Goal: Complete application form: Complete application form

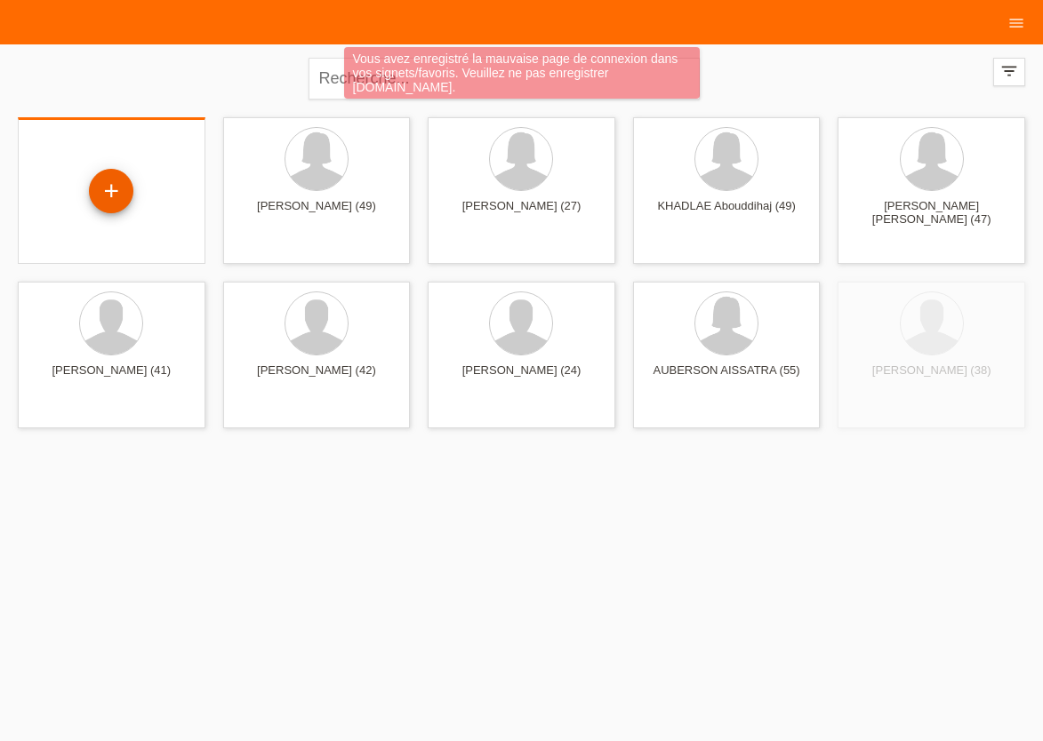
click at [100, 187] on div "+" at bounding box center [111, 191] width 44 height 44
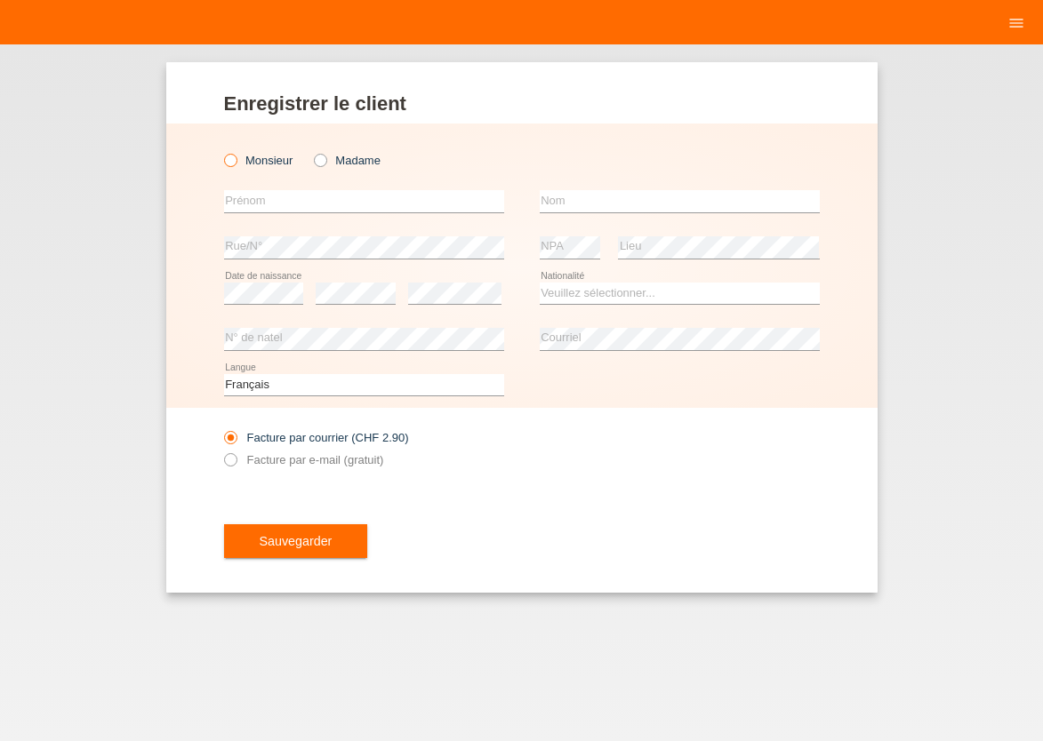
click at [220, 151] on icon at bounding box center [220, 151] width 0 height 0
click at [232, 164] on input "Monsieur" at bounding box center [230, 160] width 12 height 12
radio input "true"
click at [250, 199] on input "text" at bounding box center [364, 201] width 280 height 22
type input "[PERSON_NAME]"
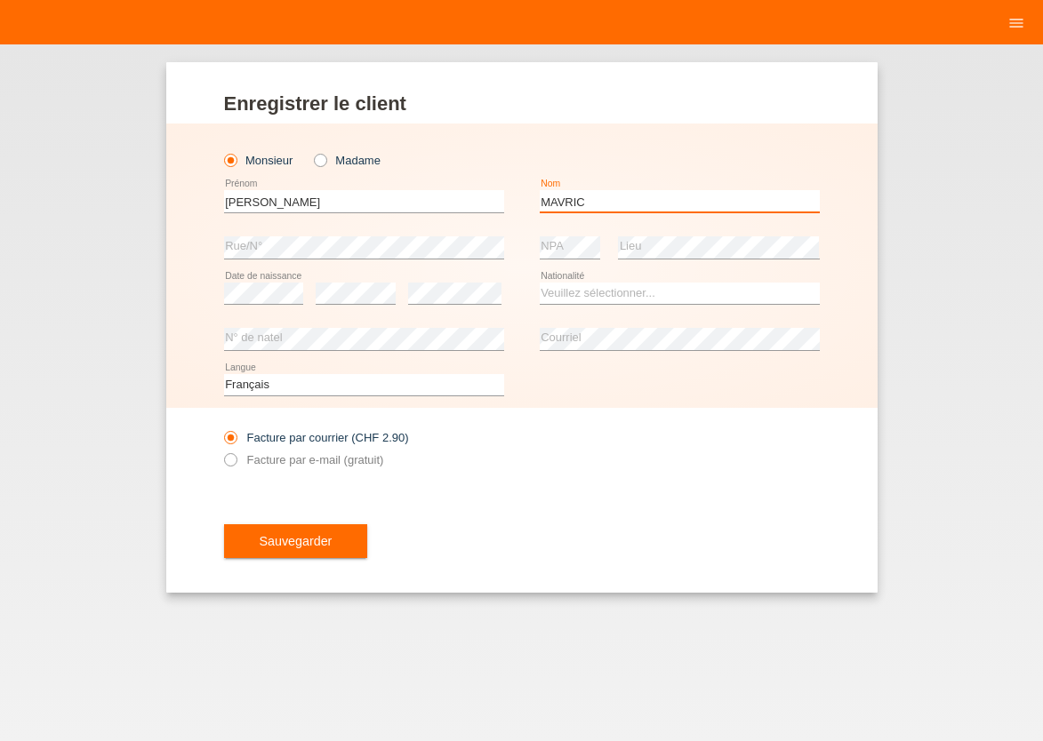
type input "MAVRIC"
click at [540, 283] on select "Veuillez sélectionner... Suisse Allemagne Autriche Liechtenstein ------------ A…" at bounding box center [680, 293] width 280 height 21
select select "CH"
click at [0, 0] on option "[GEOGRAPHIC_DATA]" at bounding box center [0, 0] width 0 height 0
click at [220, 451] on icon at bounding box center [220, 451] width 0 height 0
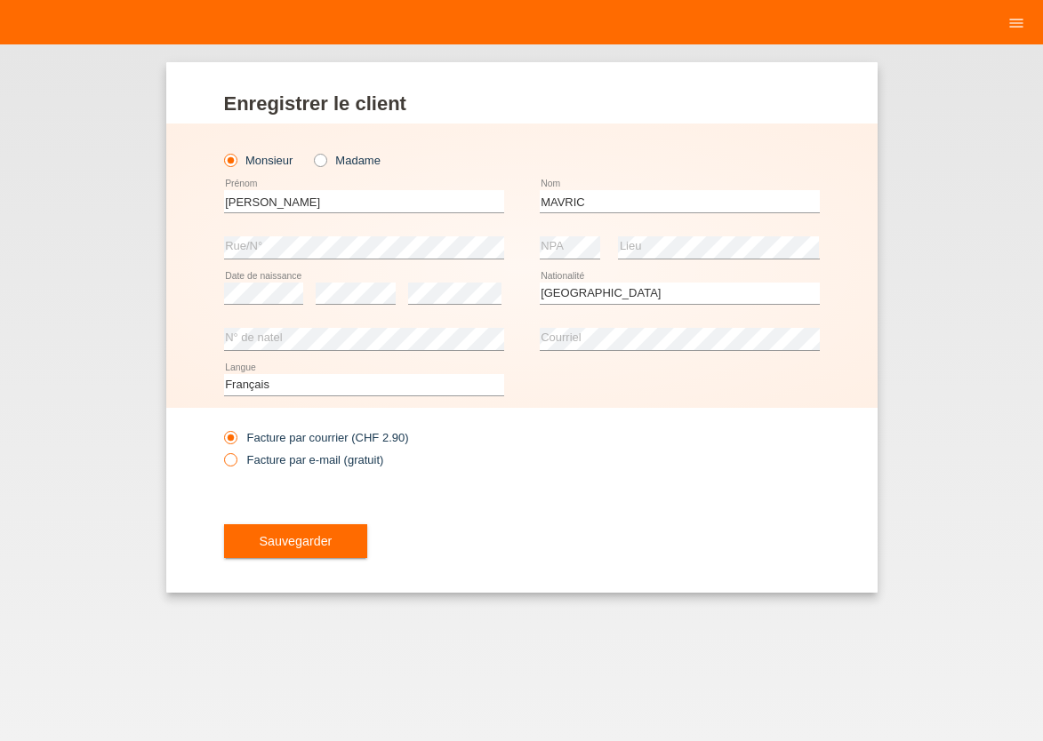
click at [227, 463] on input "Facture par e-mail (gratuit)" at bounding box center [230, 464] width 12 height 22
radio input "true"
click at [304, 572] on div "Sauvegarder" at bounding box center [522, 541] width 596 height 103
click at [308, 538] on span "Sauvegarder" at bounding box center [296, 541] width 73 height 14
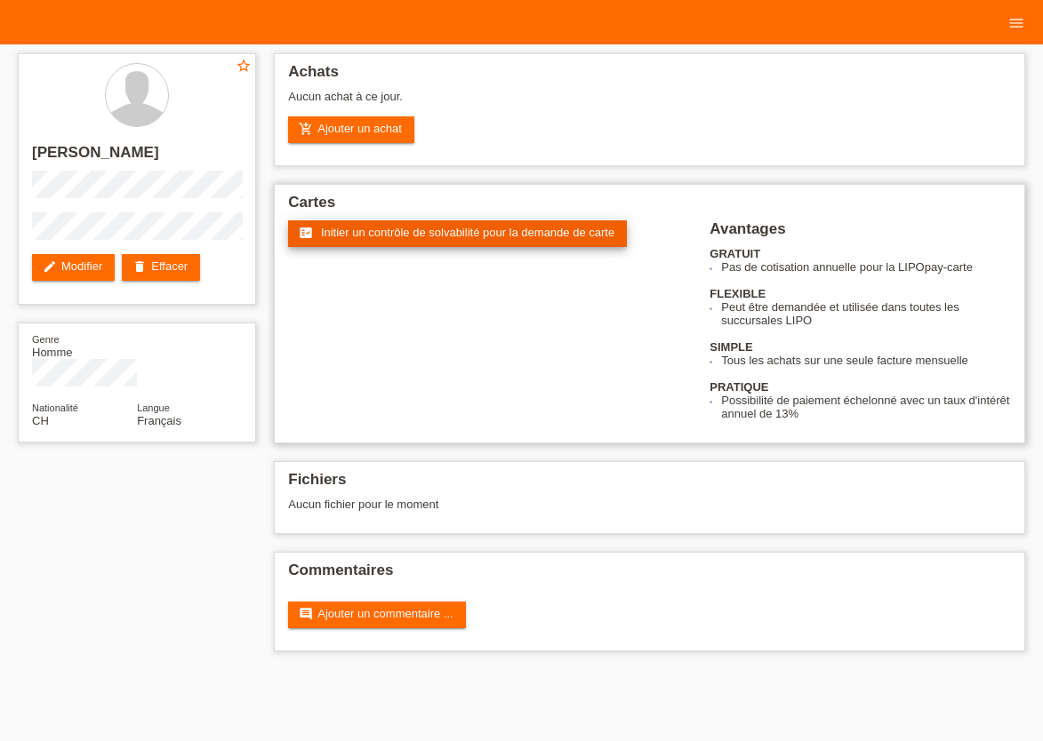
click at [404, 233] on span "Initier un contrôle de solvabilité pour la demande de carte" at bounding box center [467, 232] width 293 height 13
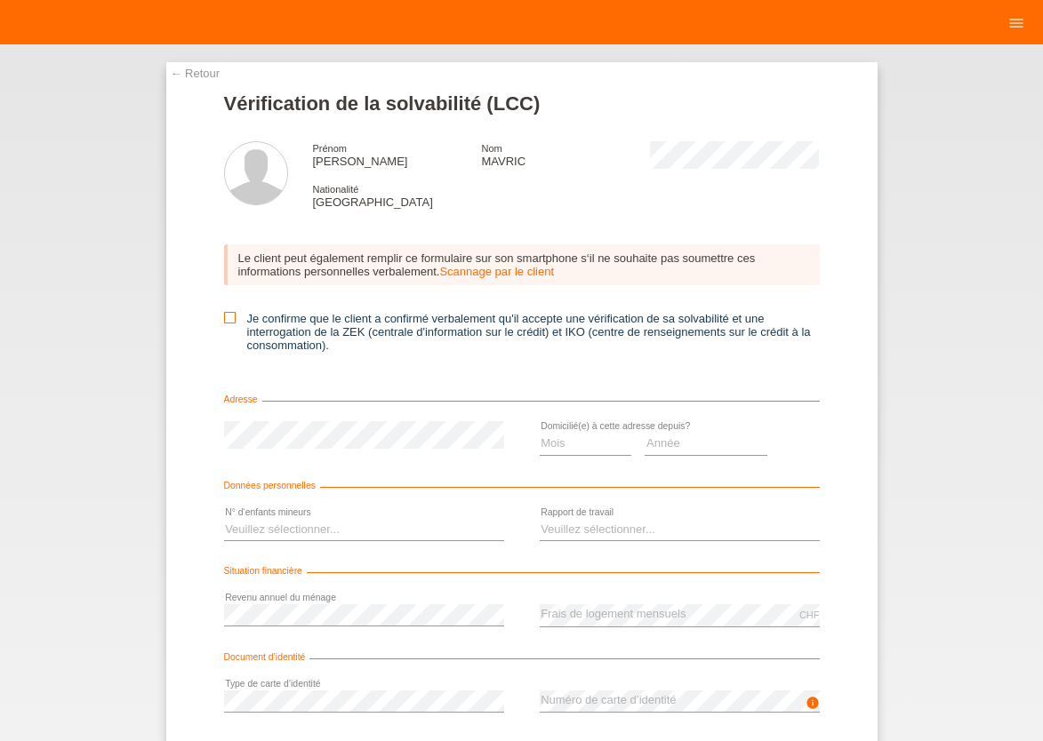
click at [228, 321] on icon at bounding box center [230, 318] width 12 height 12
click at [228, 321] on input "Je confirme que le client a confirmé verbalement qu'il accepte une vérification…" at bounding box center [230, 318] width 12 height 12
checkbox input "true"
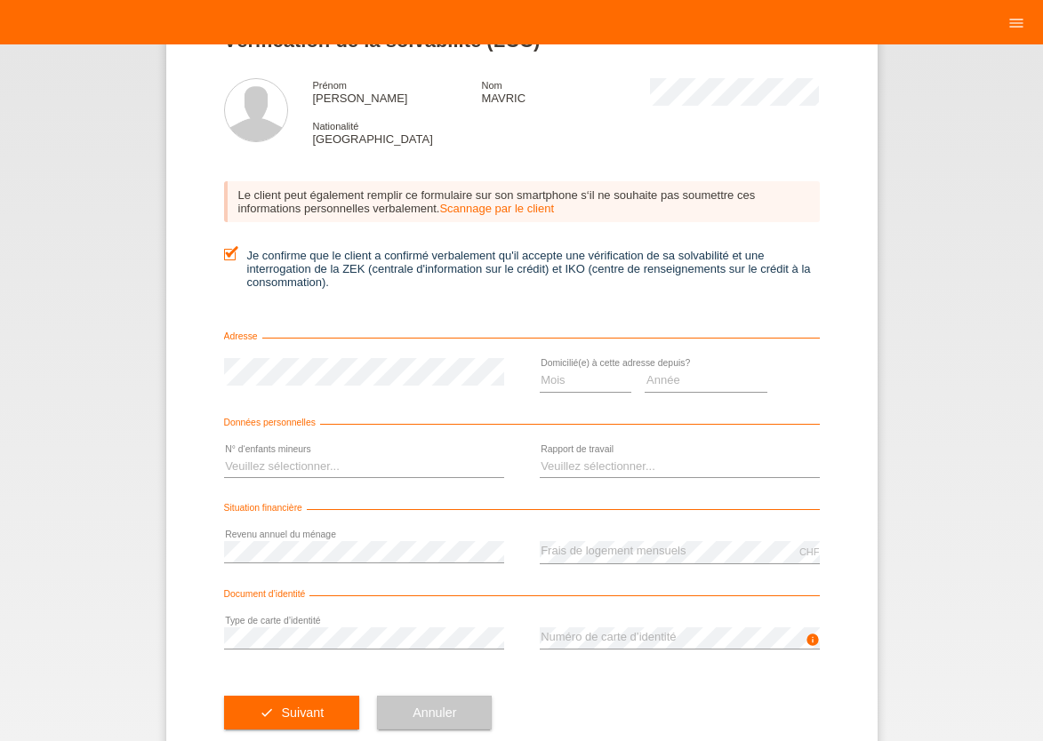
scroll to position [78, 0]
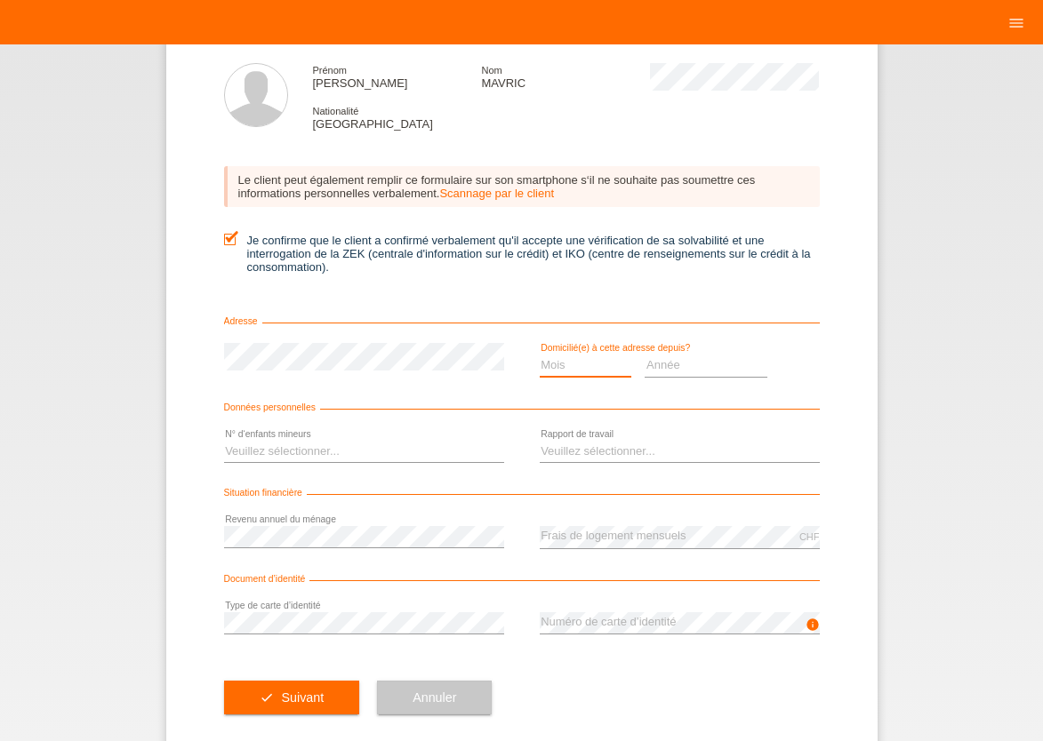
click at [540, 355] on select "Mois 01 02 03 04 05 06 07 08 09 10" at bounding box center [586, 365] width 92 height 21
select select "03"
click at [0, 0] on option "03" at bounding box center [0, 0] width 0 height 0
drag, startPoint x: 661, startPoint y: 360, endPoint x: 661, endPoint y: 370, distance: 9.8
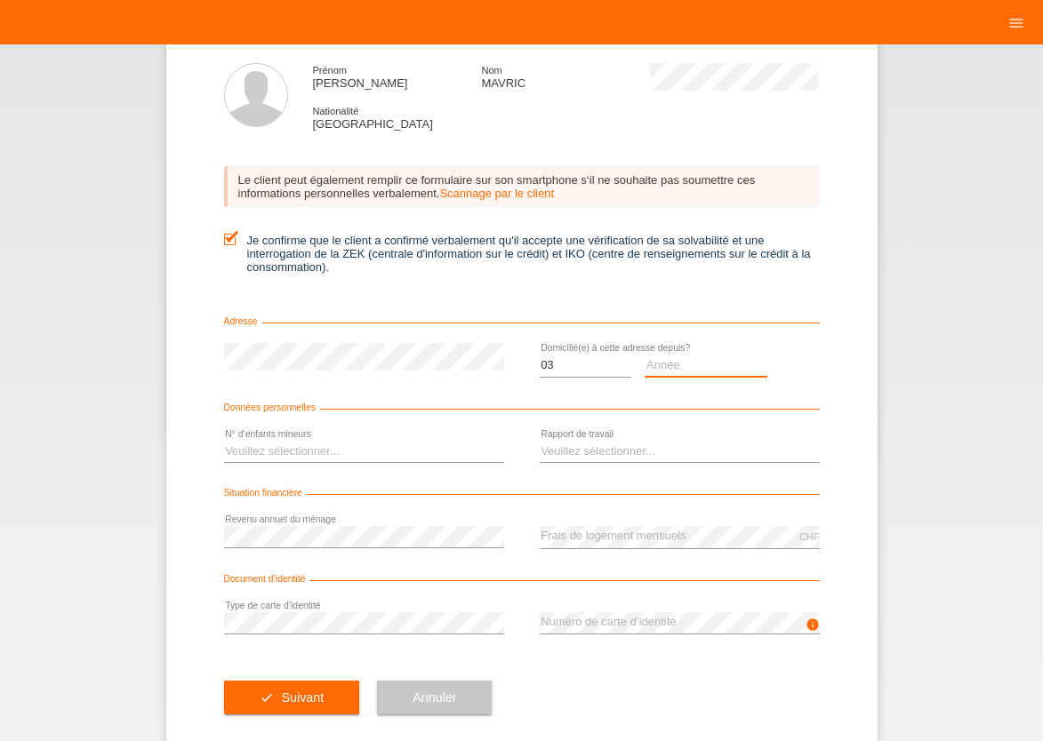
click at [645, 355] on select "Année 2025 2024 2023 2022 2021 2020 2019 2018 2017 2016 2015 2014 2013 2012 201…" at bounding box center [706, 365] width 123 height 21
select select "2006"
click at [0, 0] on option "2006" at bounding box center [0, 0] width 0 height 0
click at [224, 441] on select "Veuillez sélectionner... 0 1 2 3 4 5 6 7 8 9" at bounding box center [364, 451] width 280 height 21
select select "2"
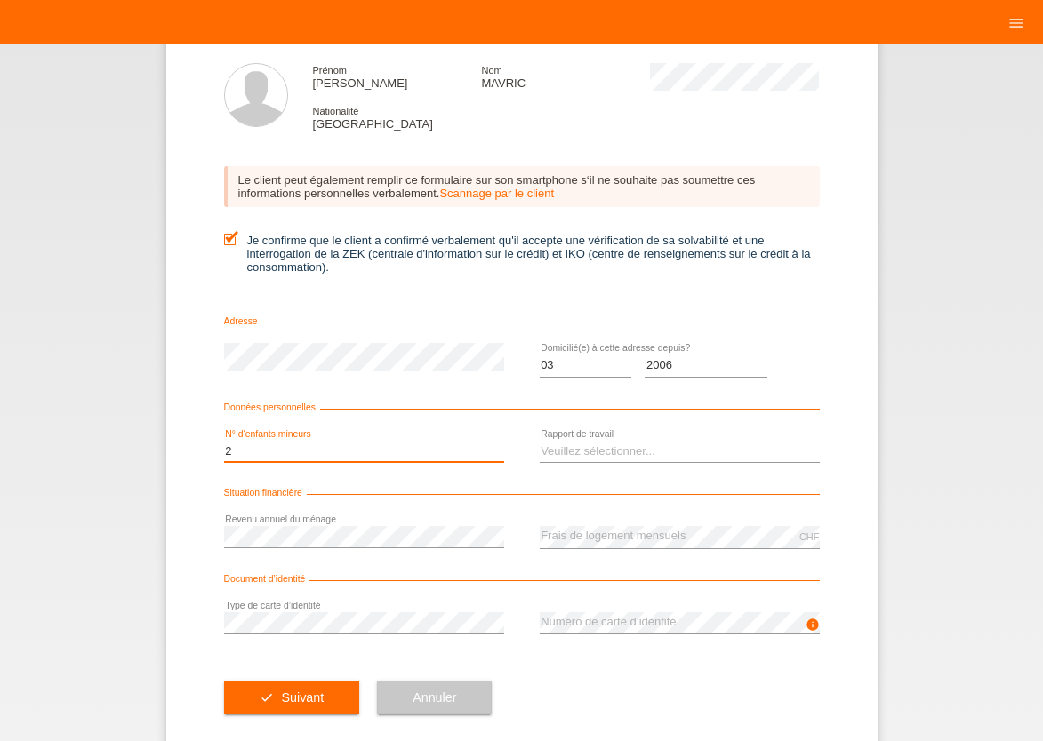
click at [0, 0] on option "2" at bounding box center [0, 0] width 0 height 0
click at [540, 441] on select "Veuillez sélectionner... A durée indéterminée A durée déterminée Apprenti/étudi…" at bounding box center [680, 451] width 280 height 21
select select "UNLIMITED"
click at [0, 0] on option "A durée indéterminée" at bounding box center [0, 0] width 0 height 0
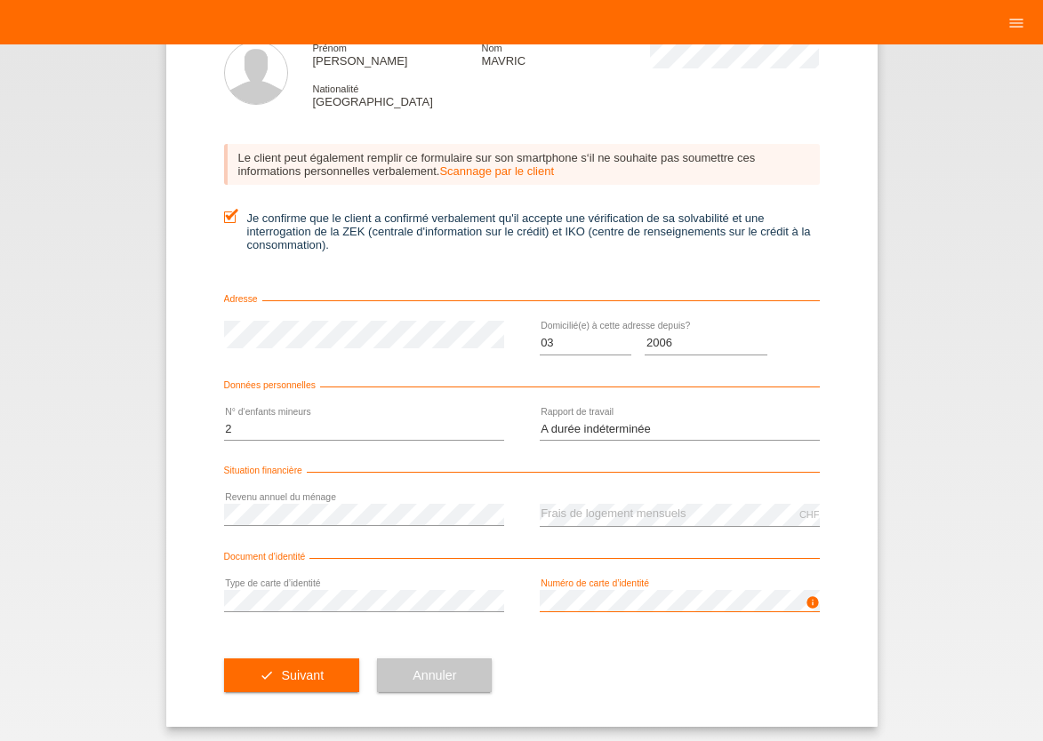
scroll to position [109, 0]
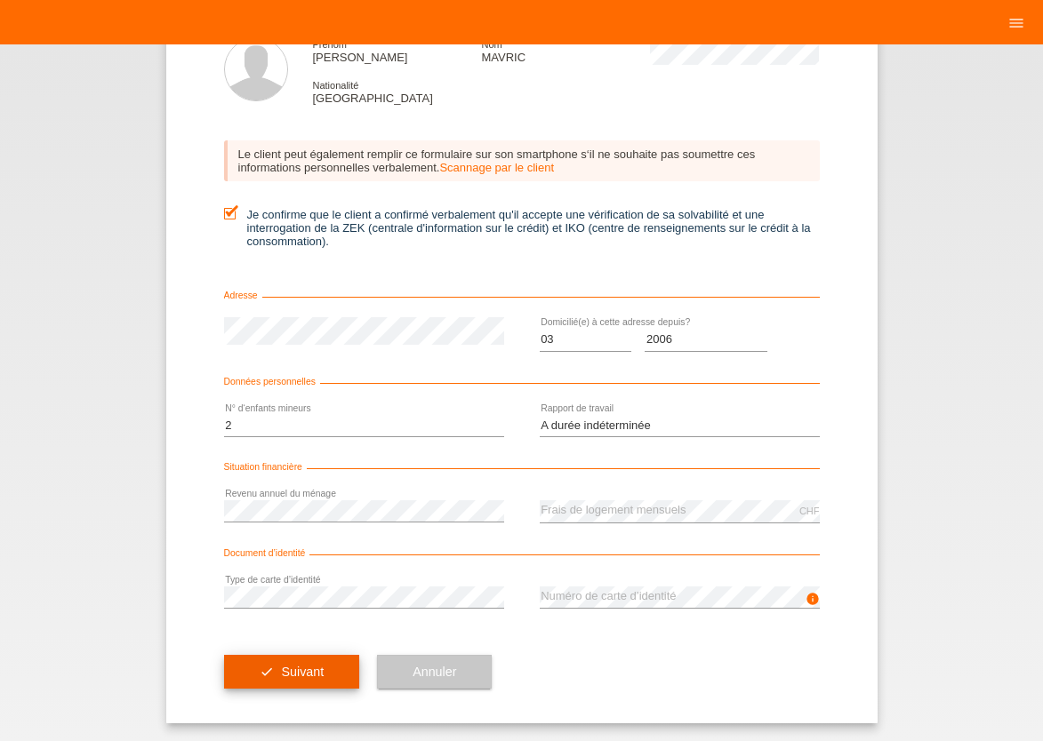
click at [288, 666] on span "Suivant" at bounding box center [302, 672] width 43 height 14
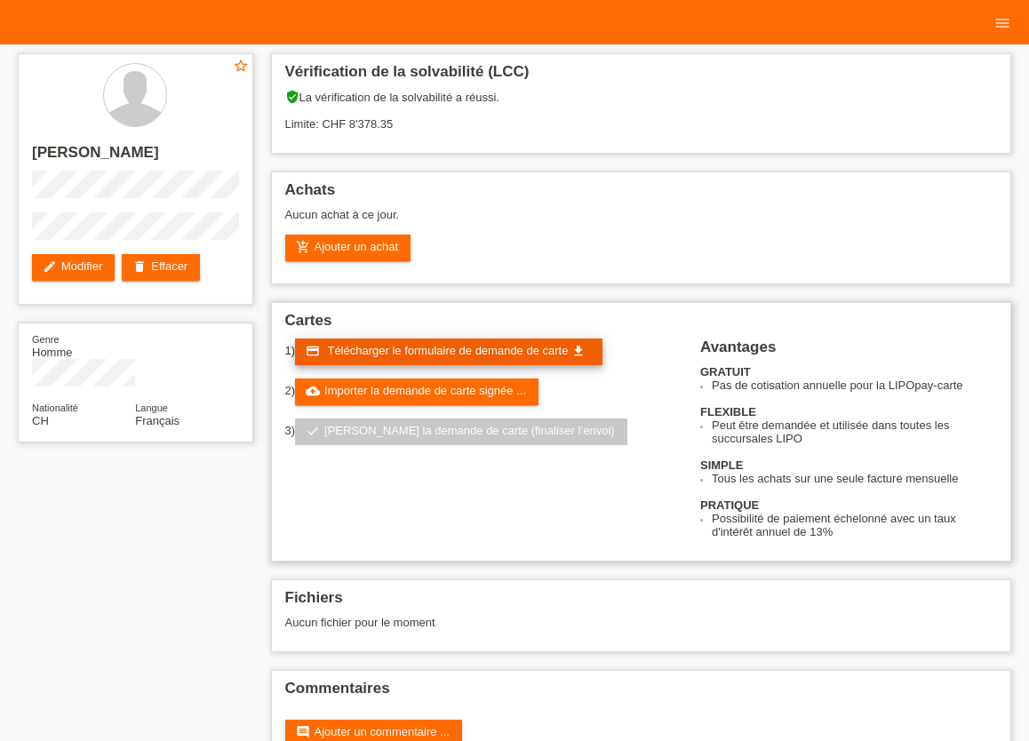
click at [415, 354] on span "Télécharger le formulaire de demande de carte" at bounding box center [447, 350] width 241 height 13
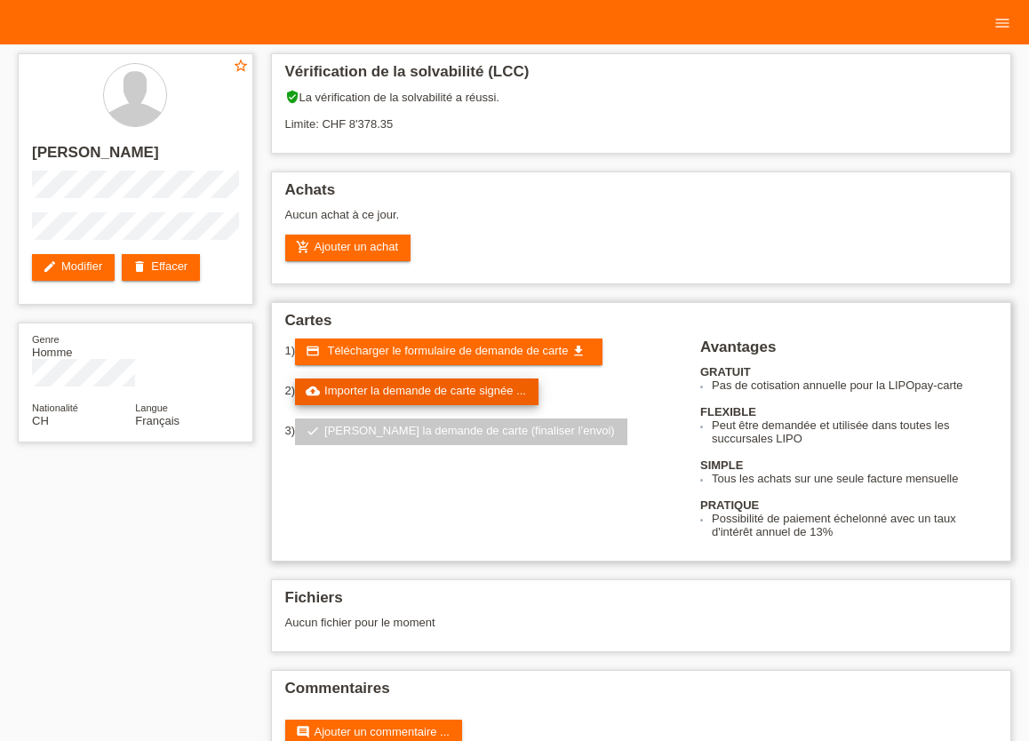
click at [380, 403] on link "cloud_upload Importer la demande de carte signée ..." at bounding box center [417, 392] width 244 height 27
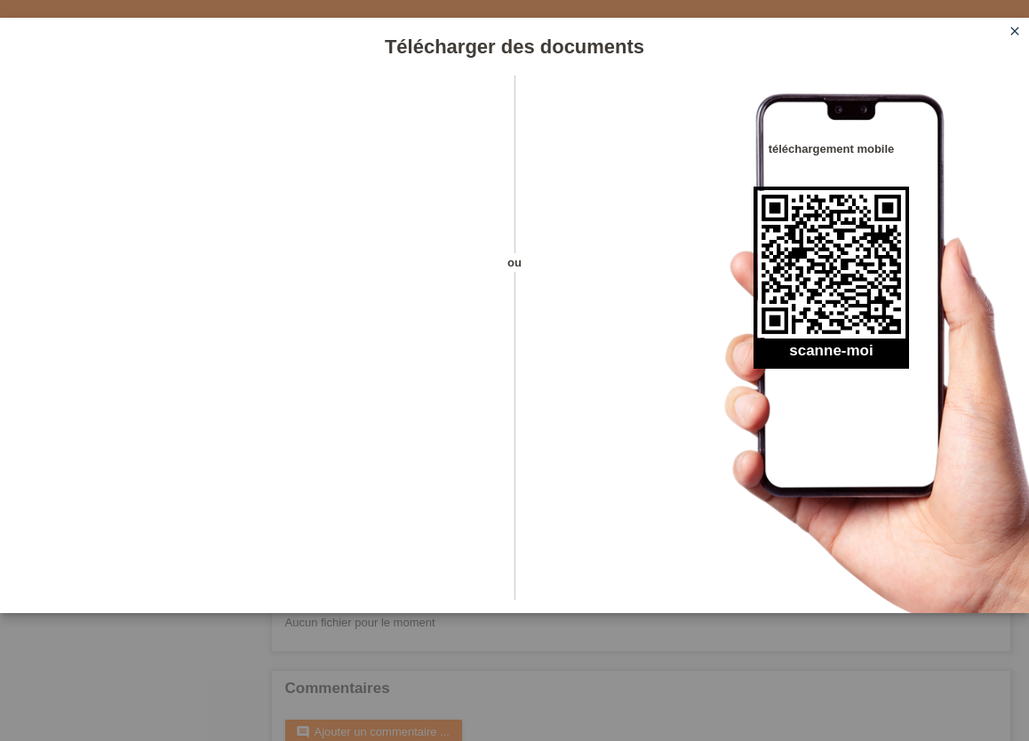
click at [1013, 28] on icon "close" at bounding box center [1015, 31] width 14 height 14
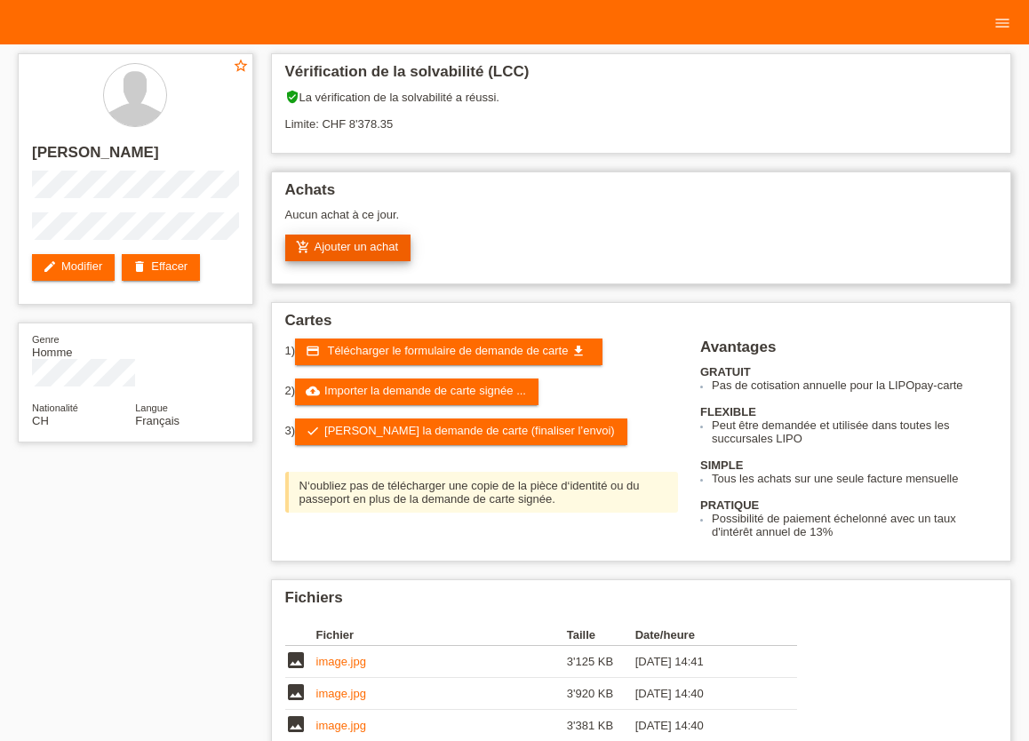
click at [348, 253] on link "add_shopping_cart Ajouter un achat" at bounding box center [348, 248] width 126 height 27
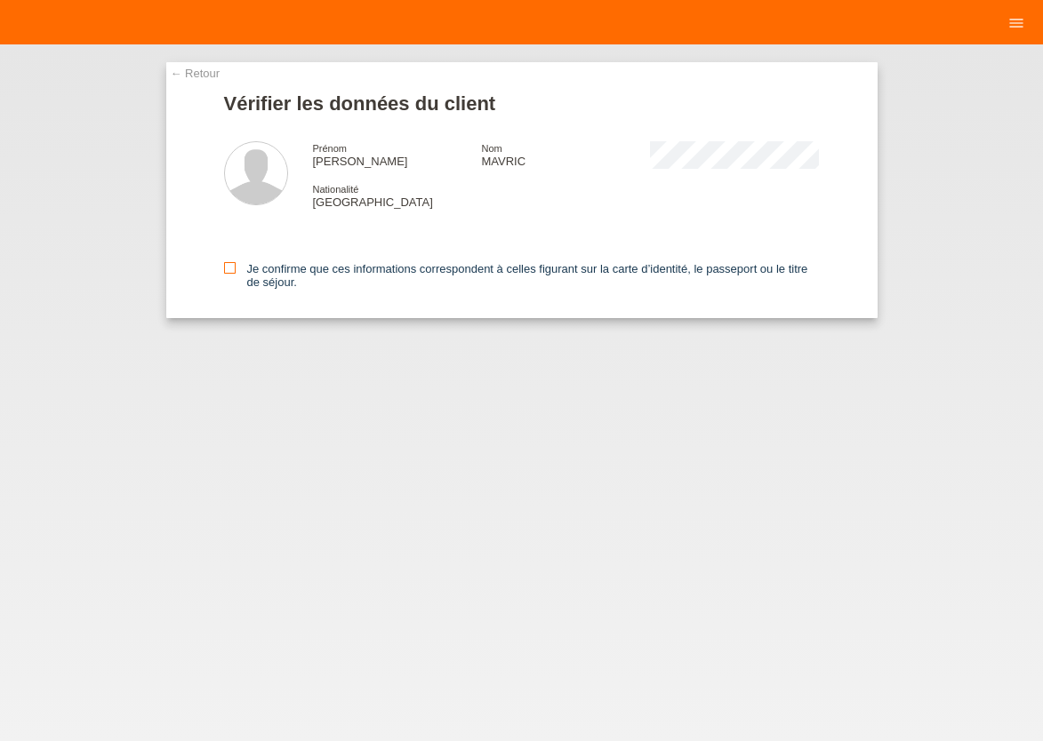
click at [229, 269] on icon at bounding box center [230, 268] width 12 height 12
click at [229, 269] on input "Je confirme que ces informations correspondent à celles figurant sur la carte d…" at bounding box center [230, 268] width 12 height 12
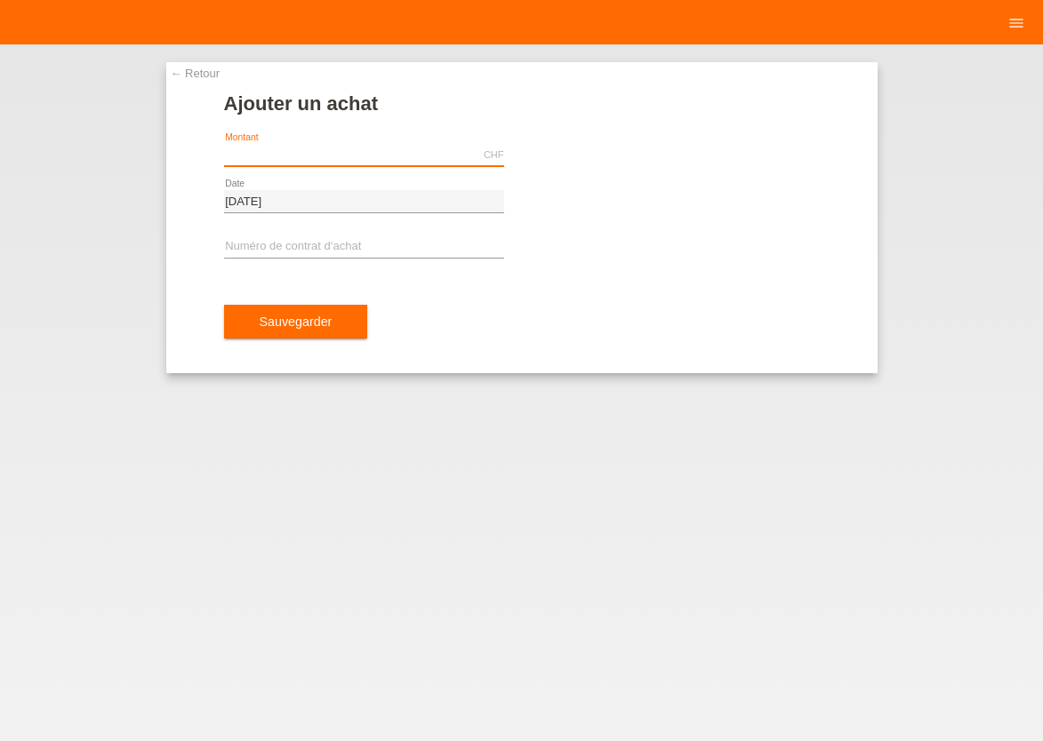
click at [384, 156] on input "text" at bounding box center [364, 155] width 280 height 22
type input "599.00"
click at [292, 257] on input "text" at bounding box center [364, 247] width 280 height 22
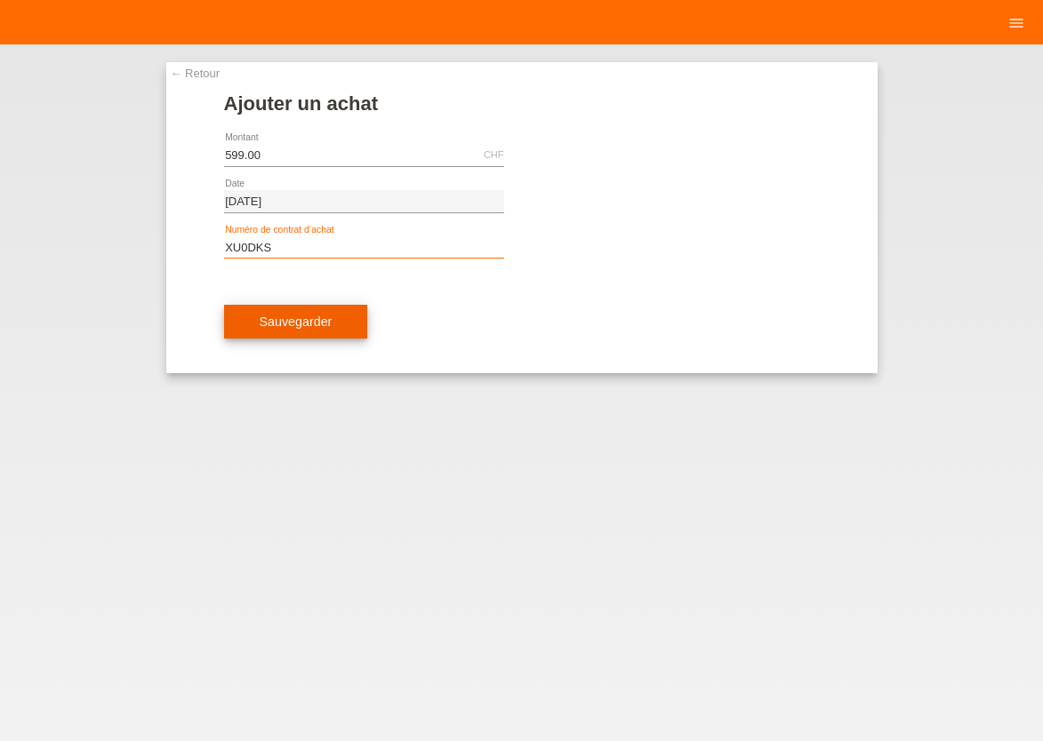
type input "XU0DKS"
click at [319, 328] on span "Sauvegarder" at bounding box center [296, 322] width 73 height 14
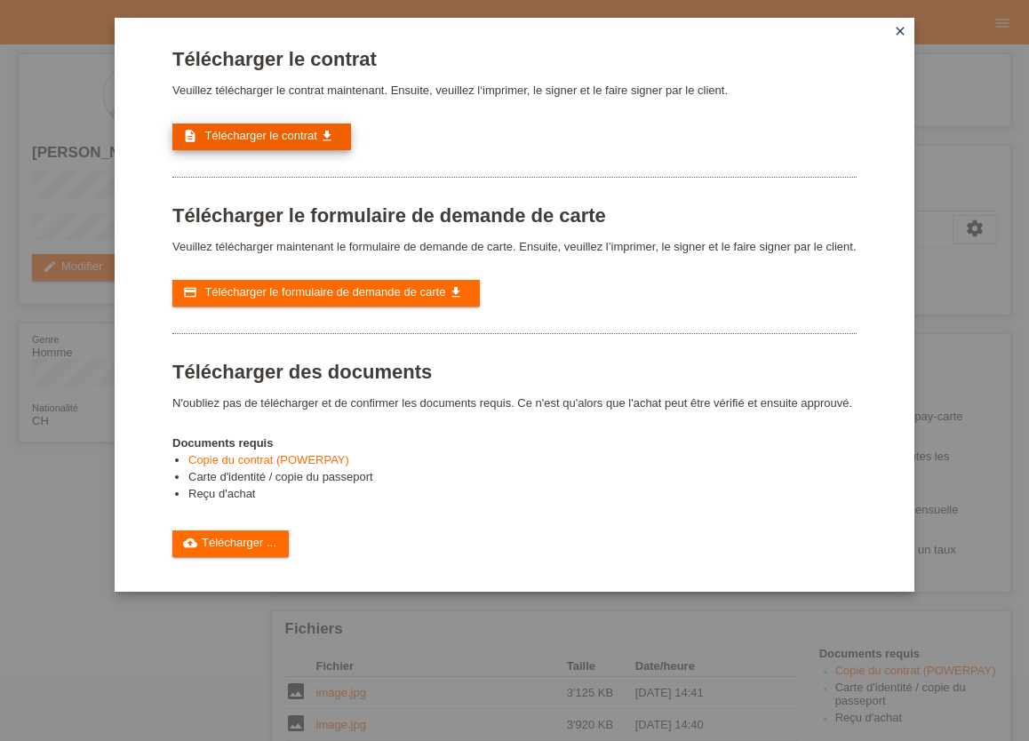
click at [267, 141] on span "Télécharger le contrat" at bounding box center [260, 135] width 112 height 13
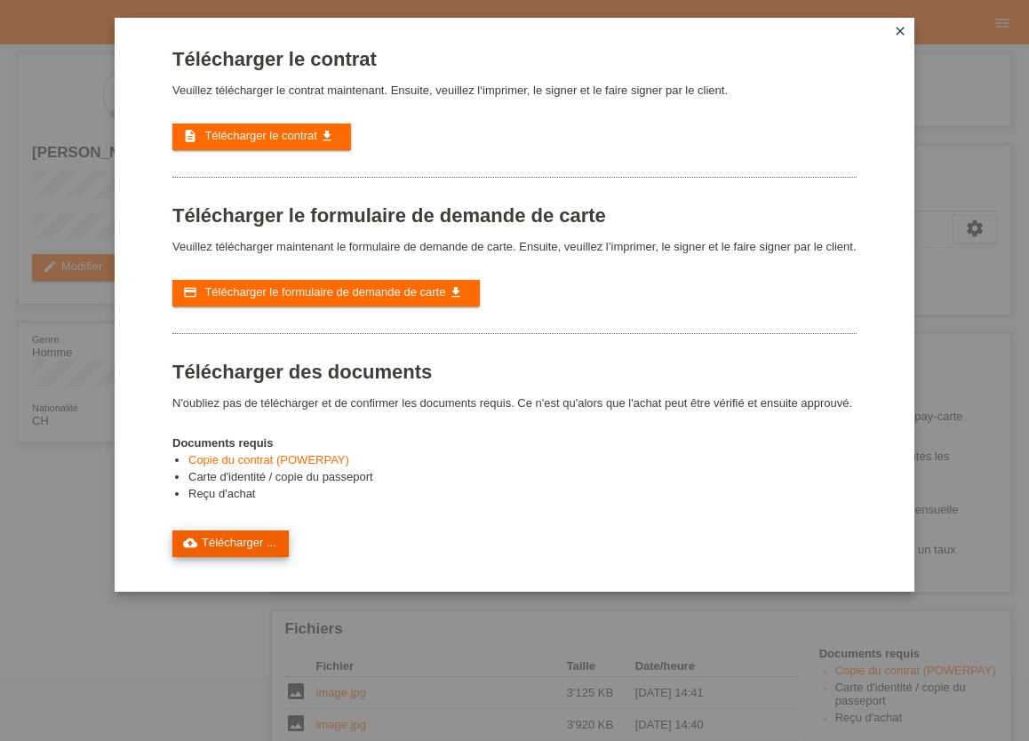
click at [225, 557] on link "cloud_upload Télécharger ..." at bounding box center [230, 544] width 116 height 27
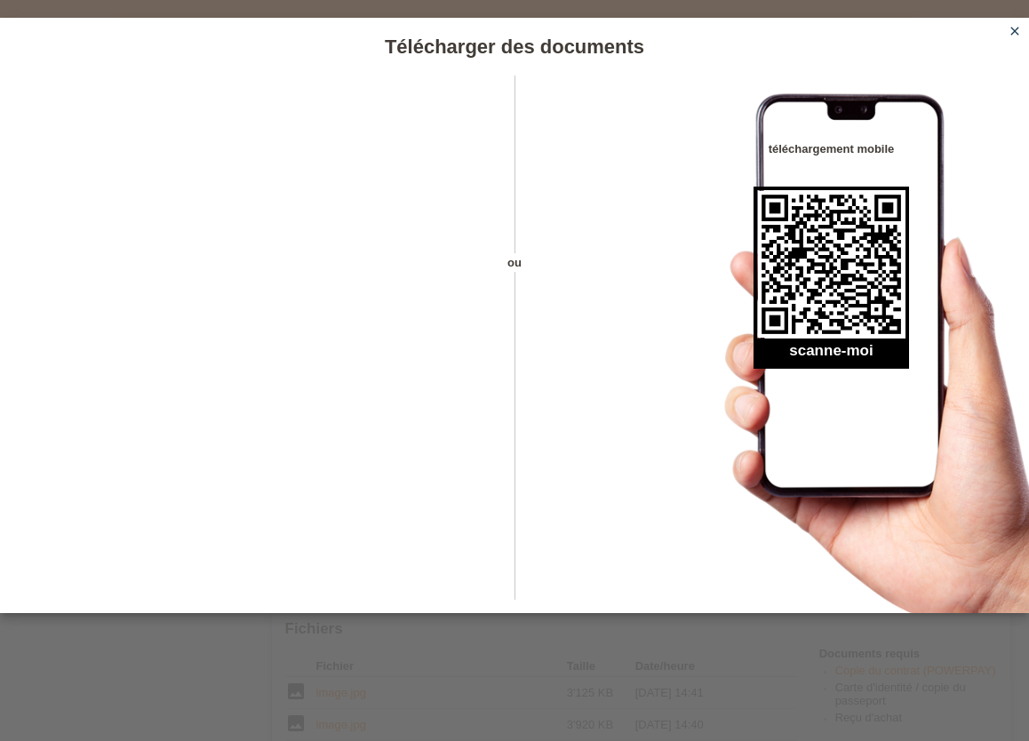
click at [1017, 32] on icon "close" at bounding box center [1015, 31] width 14 height 14
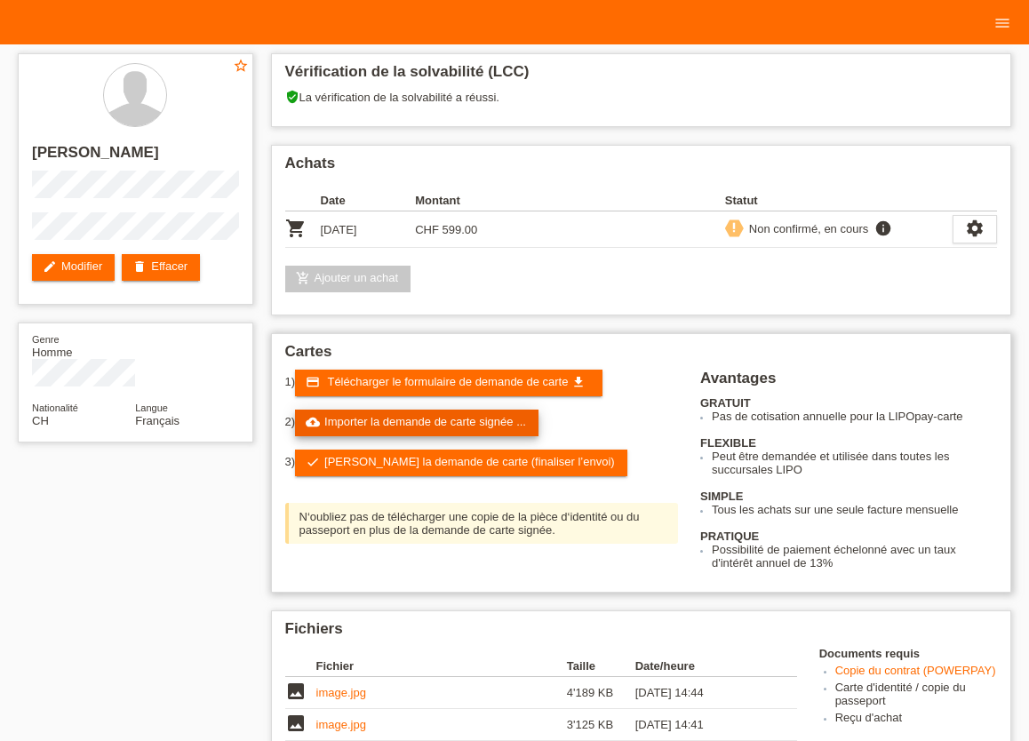
click at [440, 427] on link "cloud_upload Importer la demande de carte signée ..." at bounding box center [417, 423] width 244 height 27
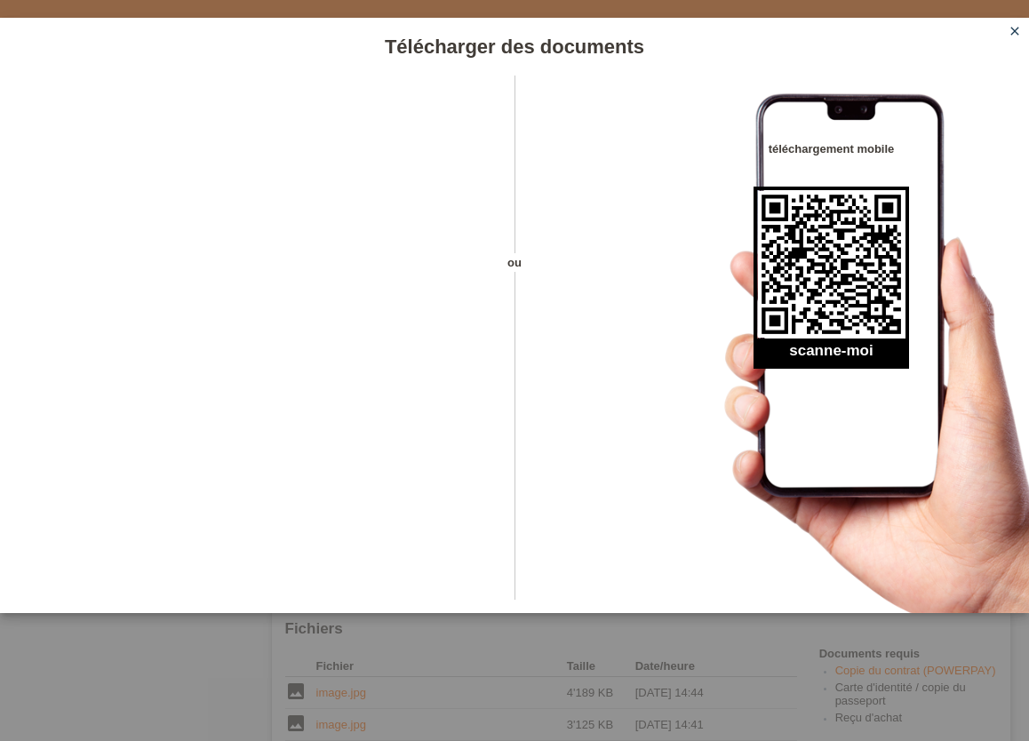
click at [1014, 35] on icon "close" at bounding box center [1015, 31] width 14 height 14
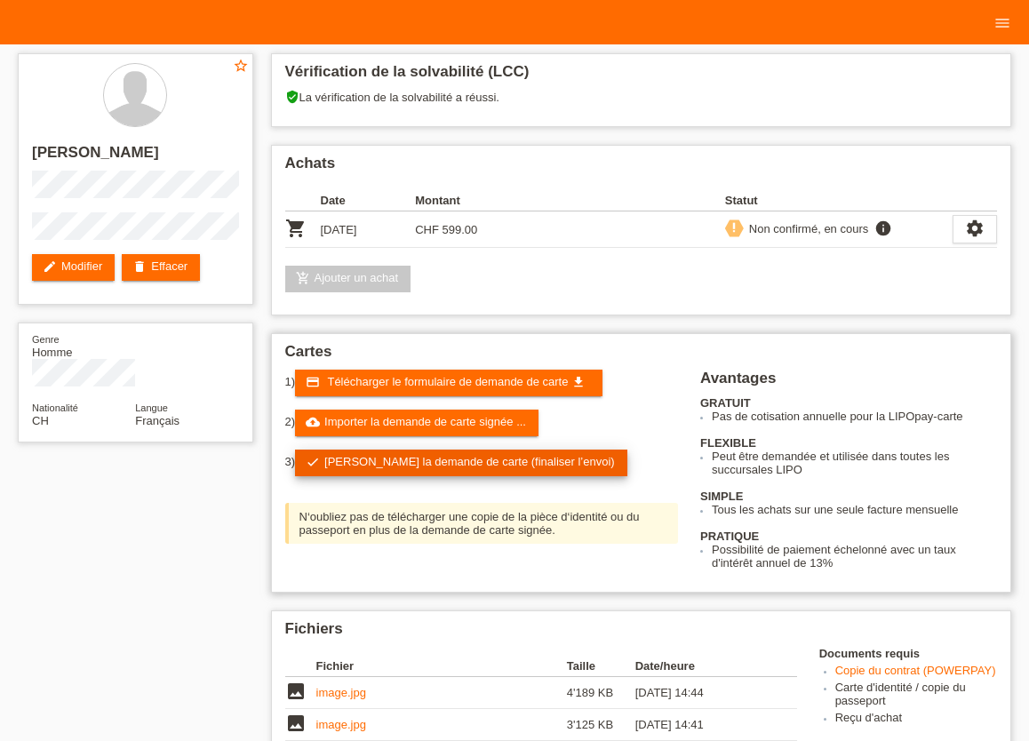
click at [389, 468] on link "check Soumettre la demande de carte (finaliser l’envoi)" at bounding box center [461, 463] width 332 height 27
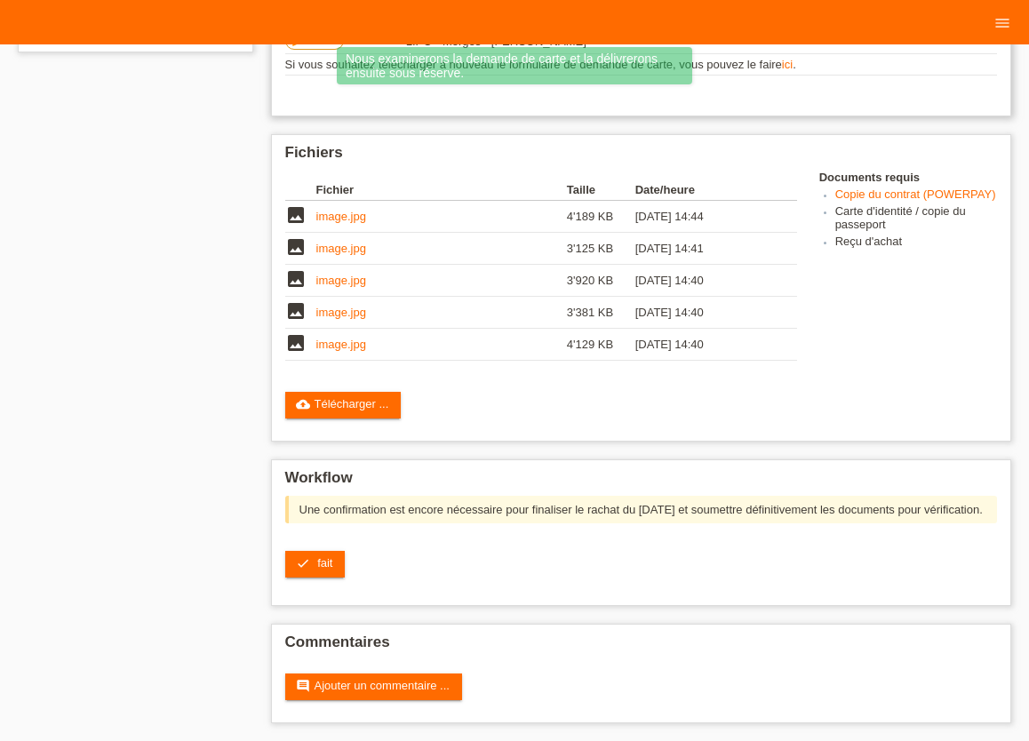
scroll to position [412, 0]
click at [306, 560] on icon "check" at bounding box center [303, 564] width 14 height 14
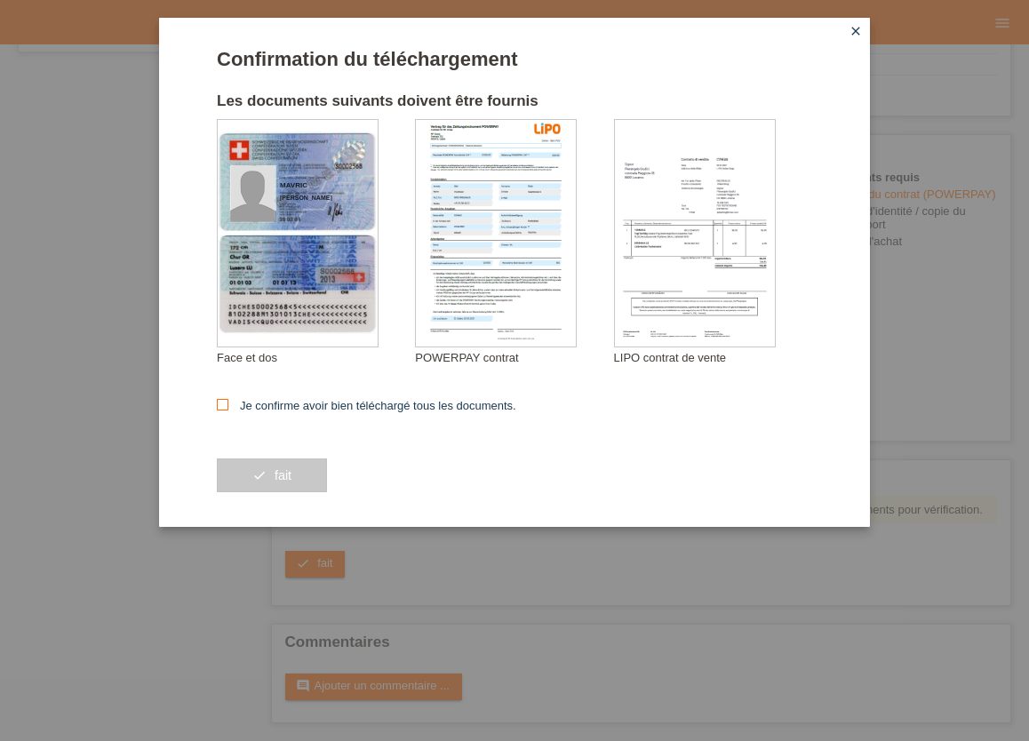
click at [221, 405] on icon at bounding box center [223, 405] width 12 height 12
click at [221, 405] on input "Je confirme avoir bien téléchargé tous les documents." at bounding box center [223, 405] width 12 height 12
checkbox input "true"
click at [279, 476] on span "fait" at bounding box center [283, 476] width 17 height 14
